Goal: Task Accomplishment & Management: Use online tool/utility

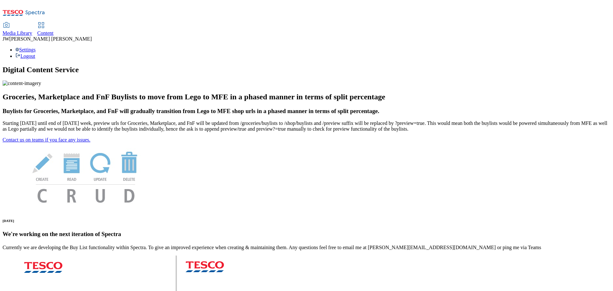
click at [32, 30] on span "Media Library" at bounding box center [18, 32] width 30 height 5
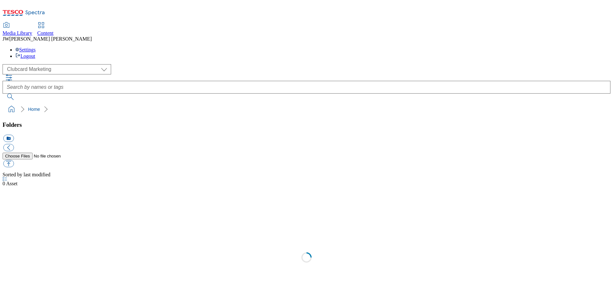
scroll to position [0, 0]
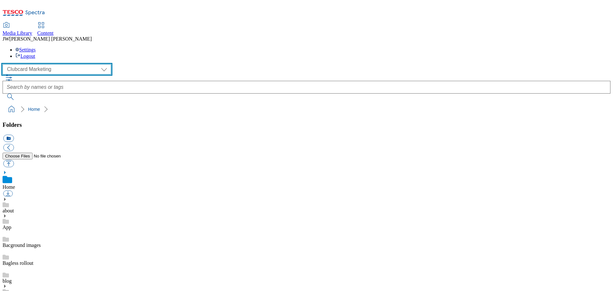
click at [52, 64] on select "Clubcard Marketing GHS Marketing UK GHS Product UK GHS ROI iGHS Marketing CE iG…" at bounding box center [57, 69] width 108 height 10
select select "flare-ghs-mktg"
click at [4, 64] on select "Clubcard Marketing GHS Marketing UK GHS Product UK GHS ROI iGHS Marketing CE iG…" at bounding box center [57, 69] width 108 height 10
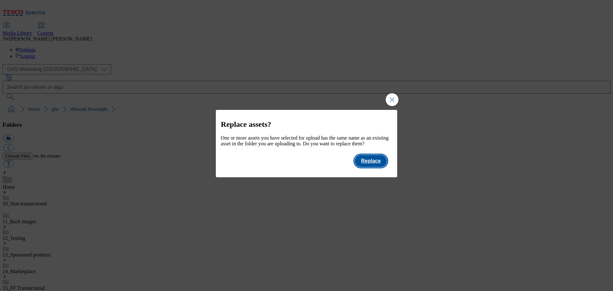
click at [369, 167] on button "Replace" at bounding box center [370, 161] width 32 height 12
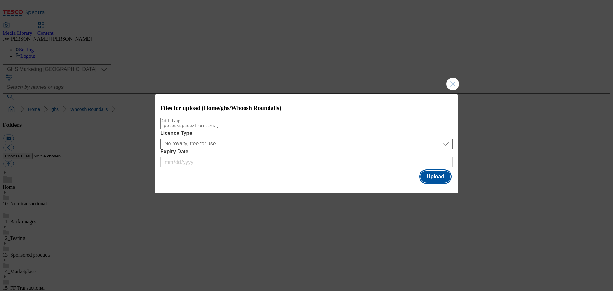
click at [428, 178] on button "Upload" at bounding box center [435, 176] width 30 height 12
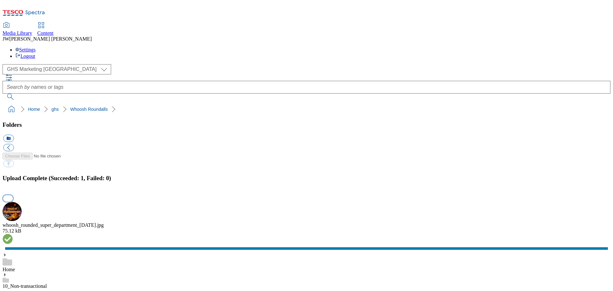
click at [13, 195] on button "button" at bounding box center [8, 198] width 10 height 6
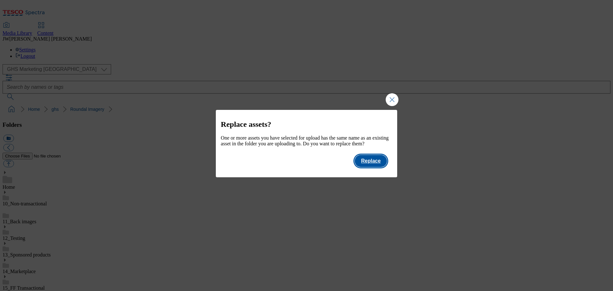
click at [378, 167] on button "Replace" at bounding box center [370, 161] width 32 height 12
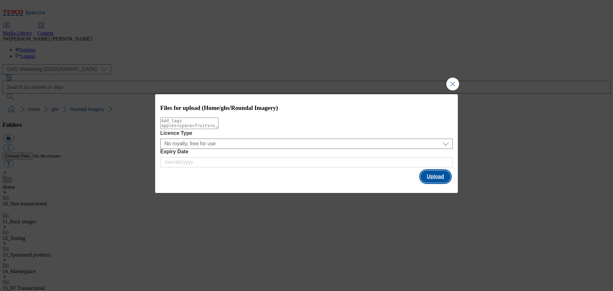
click at [430, 178] on button "Upload" at bounding box center [435, 176] width 30 height 12
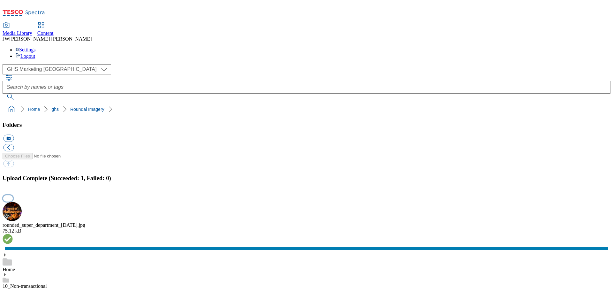
click at [13, 195] on button "button" at bounding box center [8, 198] width 10 height 6
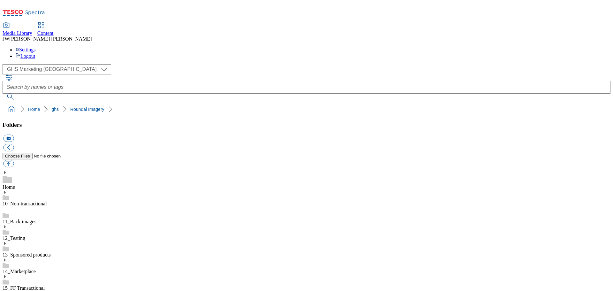
drag, startPoint x: 164, startPoint y: 122, endPoint x: 181, endPoint y: 133, distance: 20.4
drag, startPoint x: 426, startPoint y: 165, endPoint x: 432, endPoint y: 176, distance: 12.2
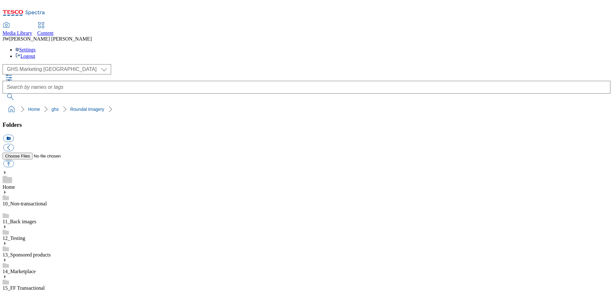
drag, startPoint x: 457, startPoint y: 185, endPoint x: 341, endPoint y: 182, distance: 116.2
copy div "rounded_super_department_[DATE]"
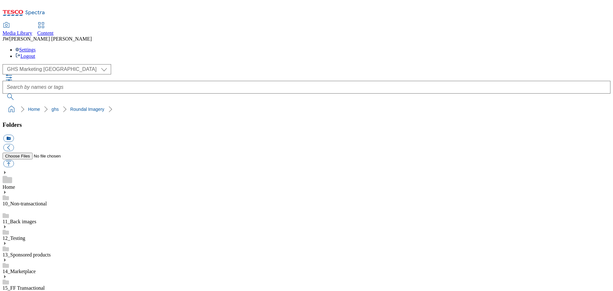
scroll to position [160, 0]
paste input "rounded_super_department_[DATE]"
type input "rounded_super_department_[DATE]"
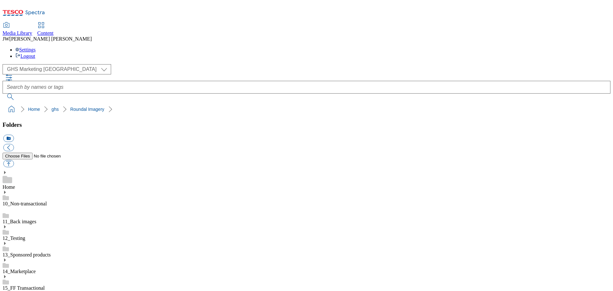
scroll to position [0, 0]
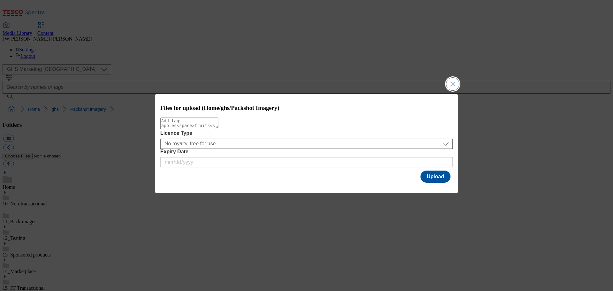
click at [452, 82] on button "Close Modal" at bounding box center [452, 84] width 13 height 13
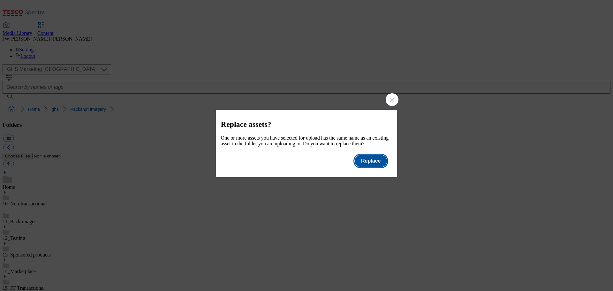
click at [373, 165] on button "Replace" at bounding box center [370, 161] width 32 height 12
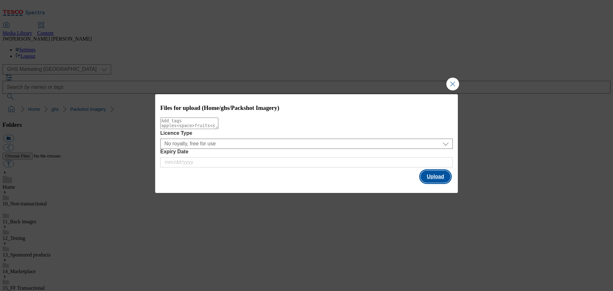
click at [430, 182] on button "Upload" at bounding box center [435, 176] width 30 height 12
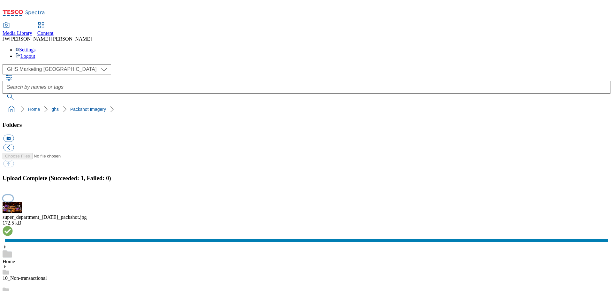
click at [13, 195] on button "button" at bounding box center [8, 198] width 10 height 6
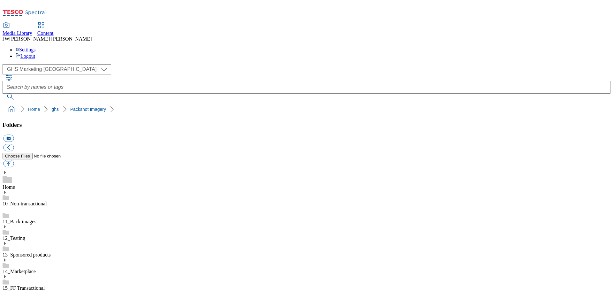
drag, startPoint x: 342, startPoint y: 214, endPoint x: 440, endPoint y: 222, distance: 98.6
copy div "super_department_[DATE]"
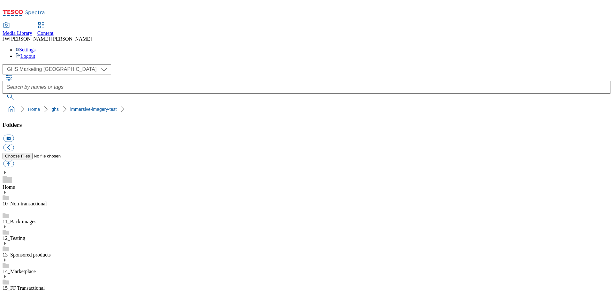
scroll to position [355, 0]
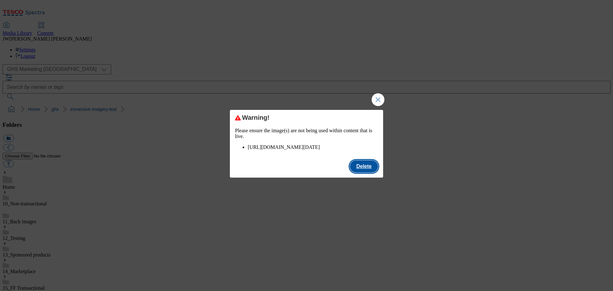
click at [366, 172] on button "Delete" at bounding box center [364, 166] width 28 height 12
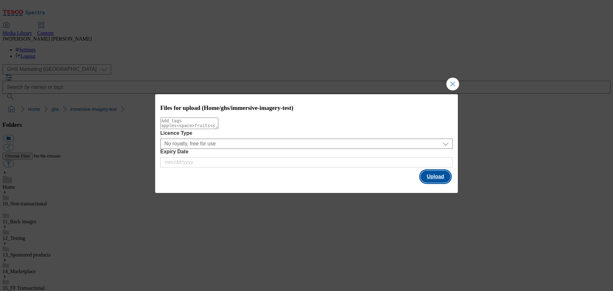
click at [430, 178] on button "Upload" at bounding box center [435, 176] width 30 height 12
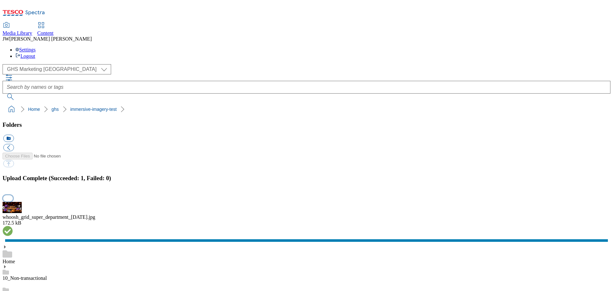
click at [13, 195] on button "button" at bounding box center [8, 198] width 10 height 6
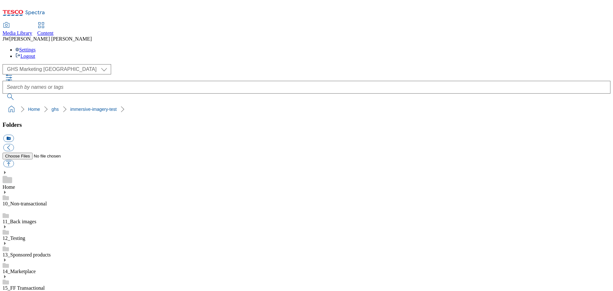
drag, startPoint x: 473, startPoint y: 217, endPoint x: 368, endPoint y: 216, distance: 104.3
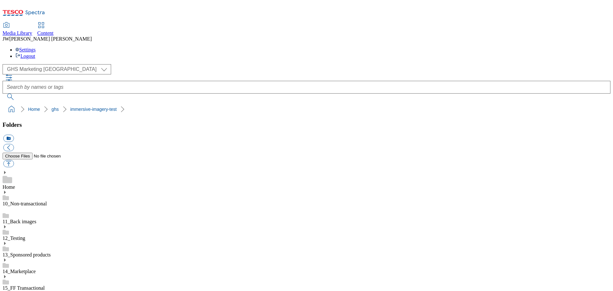
drag, startPoint x: 341, startPoint y: 214, endPoint x: 468, endPoint y: 213, distance: 127.0
copy div "whoosh_grid_super_department_[DATE]"
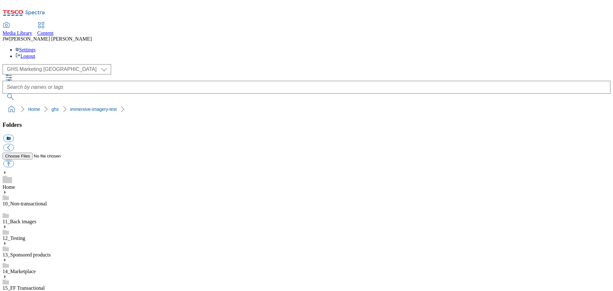
paste input "whoosh_grid_super_department_[DATE]"
type input "whoosh_grid_super_department_[DATE]"
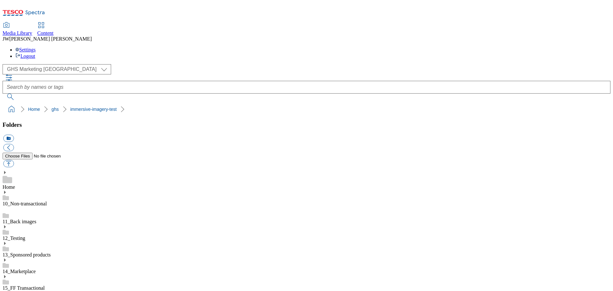
scroll to position [0, 0]
